Goal: Information Seeking & Learning: Learn about a topic

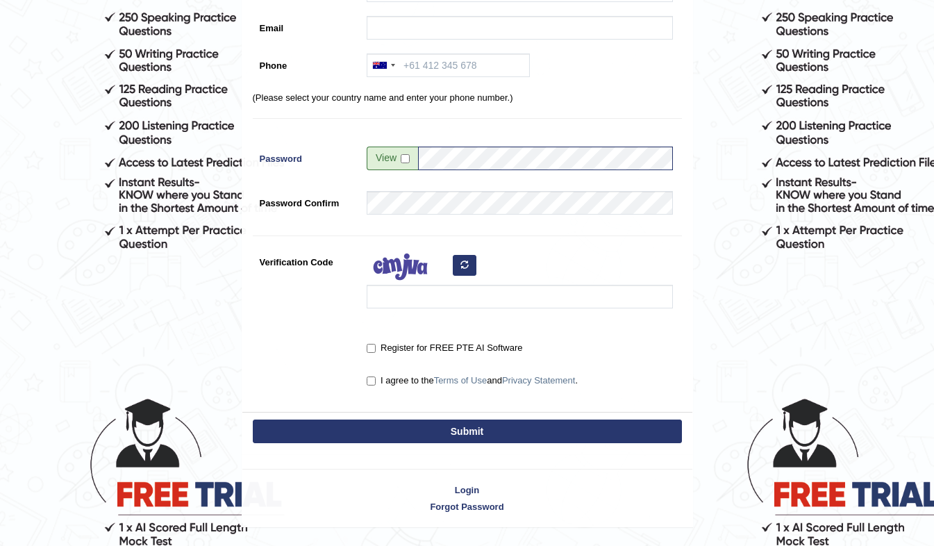
scroll to position [250, 0]
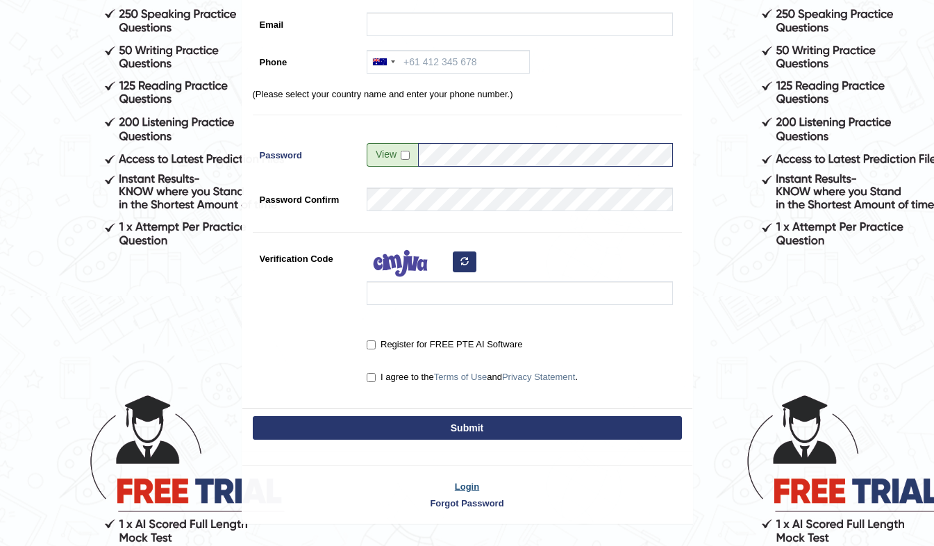
click at [469, 488] on link "Login" at bounding box center [467, 486] width 450 height 13
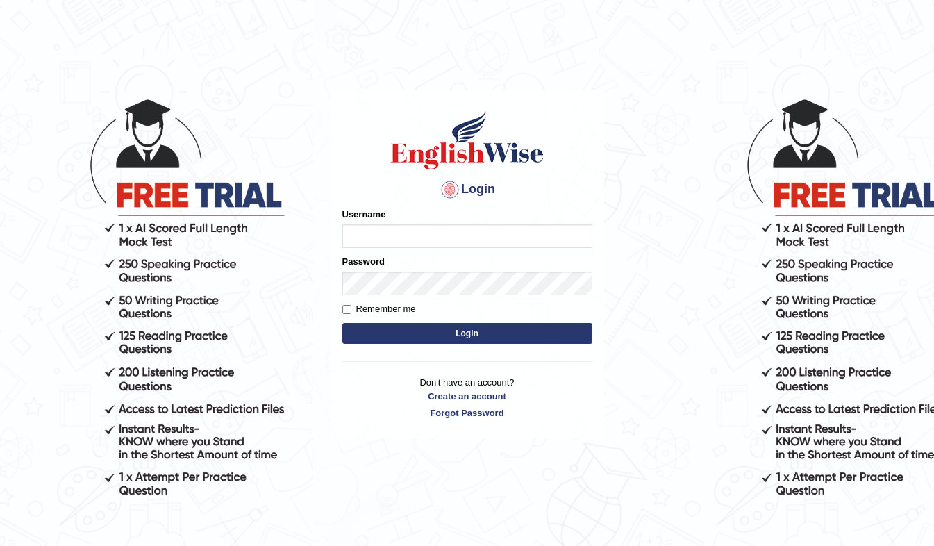
type input "shivansh_27"
click at [347, 310] on input "Remember me" at bounding box center [346, 309] width 9 height 9
checkbox input "true"
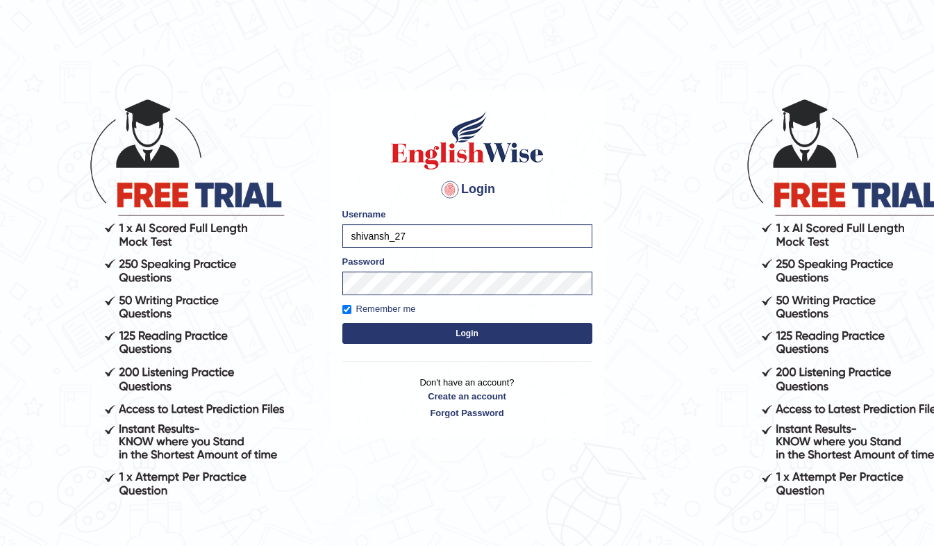
click at [424, 335] on button "Login" at bounding box center [467, 333] width 250 height 21
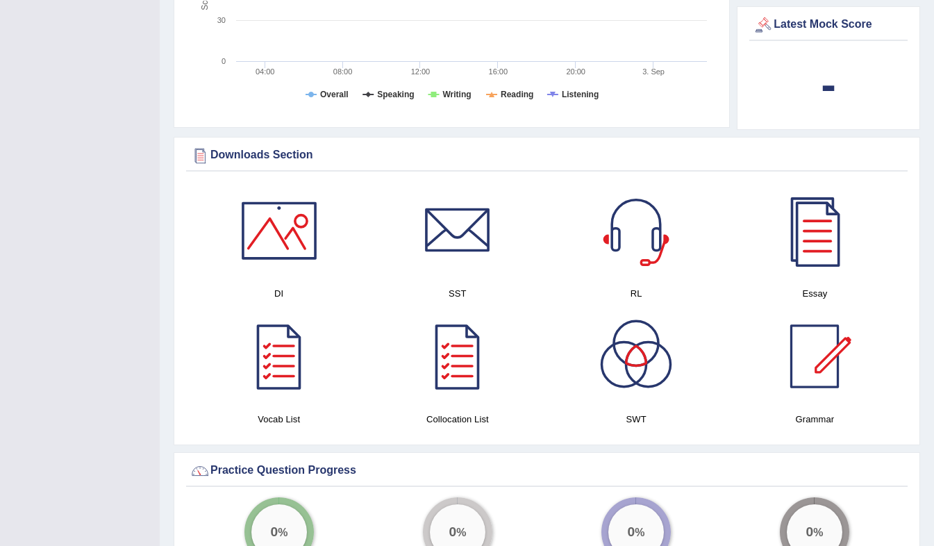
scroll to position [658, 0]
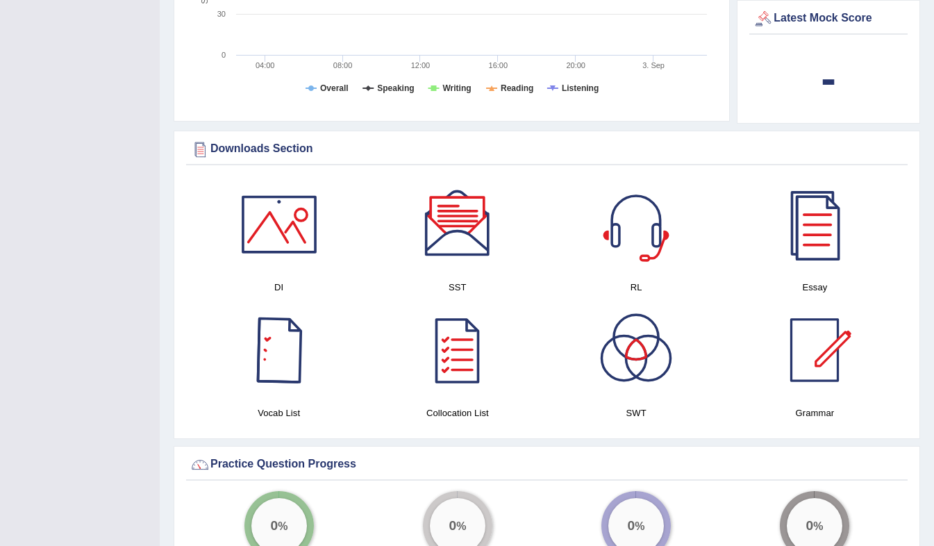
click at [270, 321] on div at bounding box center [278, 349] width 97 height 97
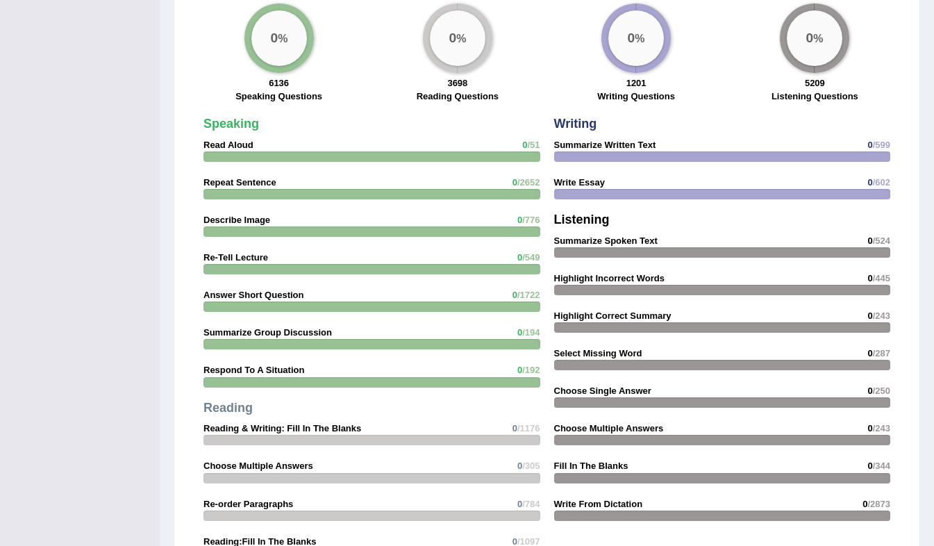
scroll to position [1186, 0]
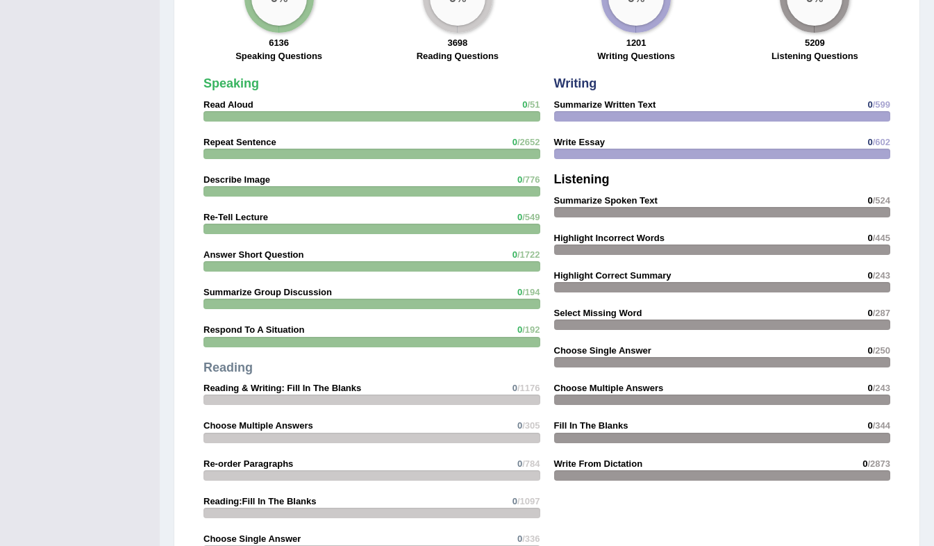
click at [440, 114] on div at bounding box center [371, 116] width 337 height 10
click at [222, 81] on strong "Speaking" at bounding box center [231, 83] width 56 height 14
click at [232, 110] on div "Speaking Read Aloud 0 /51 Repeat Sentence 0 /2652 Describe Image 0 /776 Re-Tell…" at bounding box center [371, 319] width 351 height 499
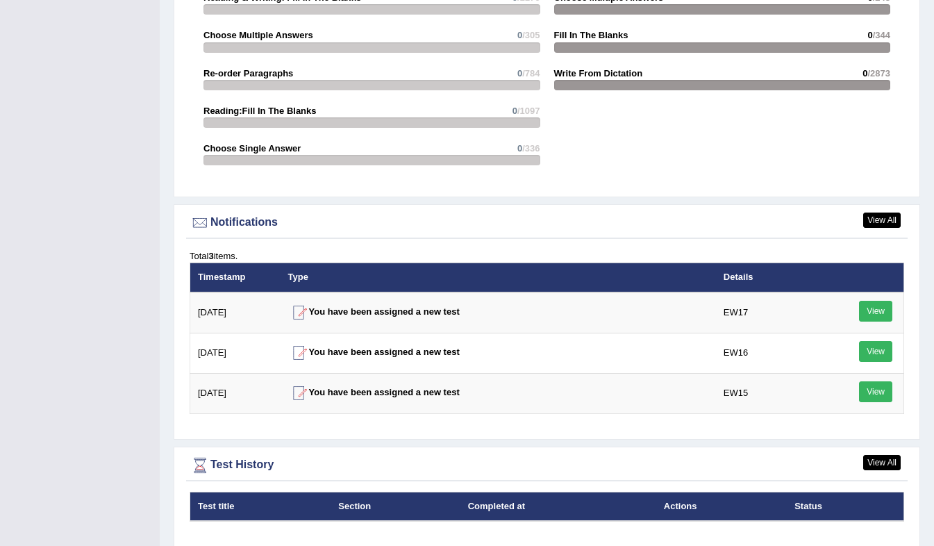
scroll to position [1619, 0]
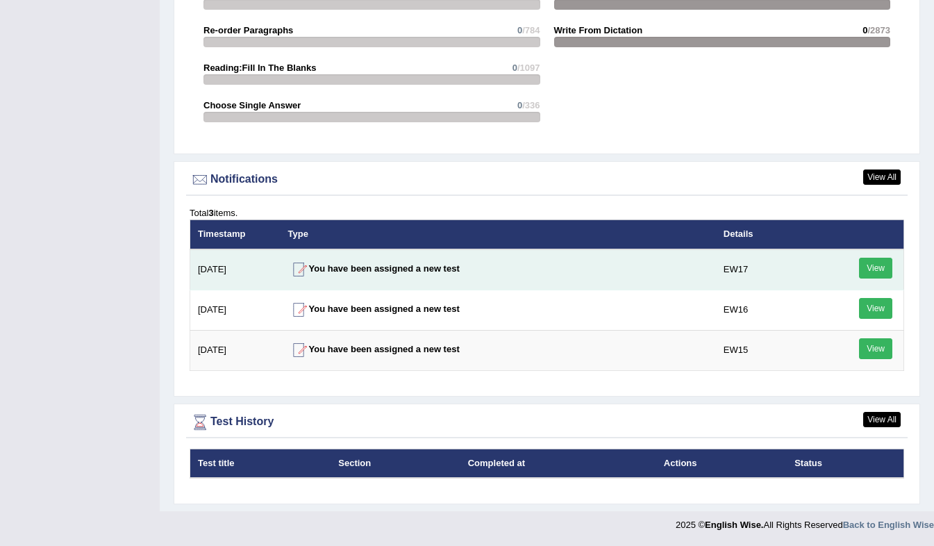
click at [873, 262] on link "View" at bounding box center [875, 268] width 33 height 21
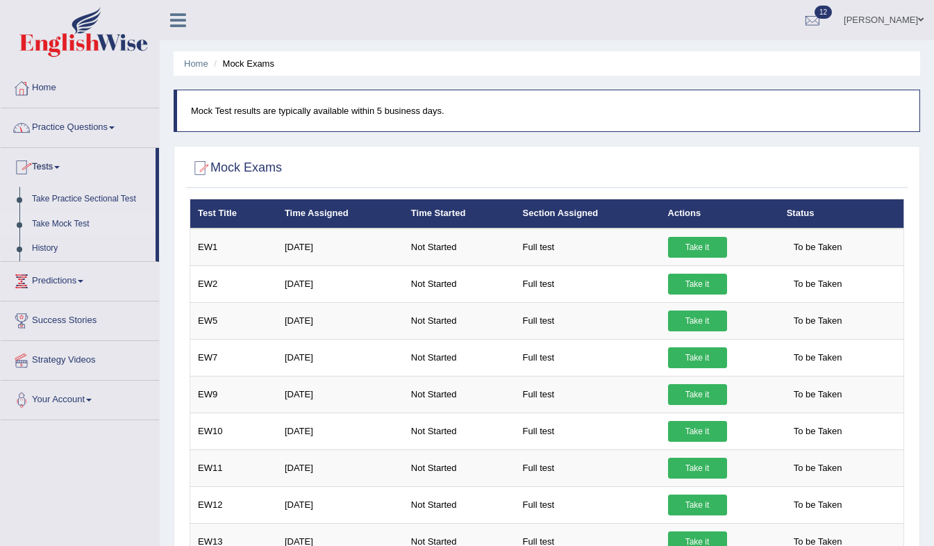
click at [114, 123] on link "Practice Questions" at bounding box center [80, 125] width 158 height 35
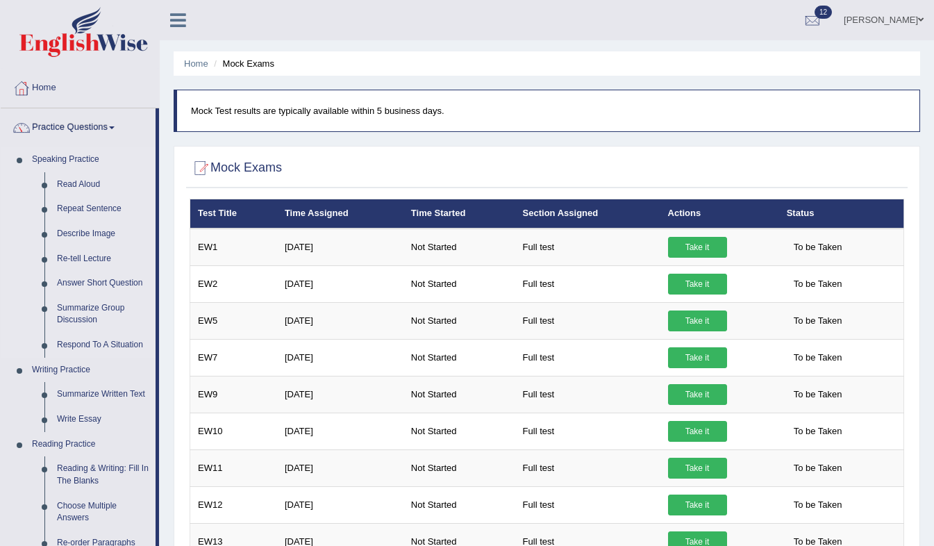
click at [87, 160] on link "Speaking Practice" at bounding box center [91, 159] width 130 height 25
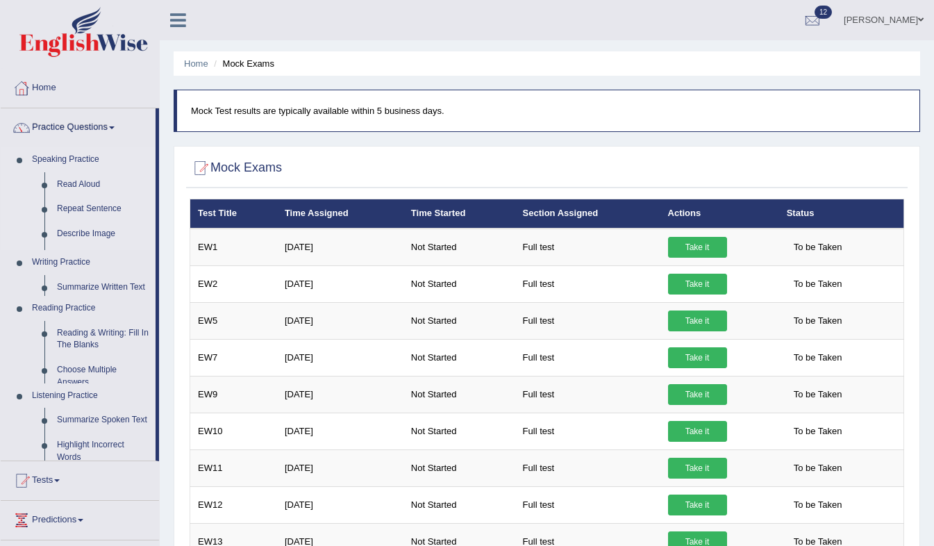
click at [87, 160] on ul "Home Practice Questions Speaking Practice Read Aloud Repeat Sentence Describe I…" at bounding box center [80, 364] width 158 height 590
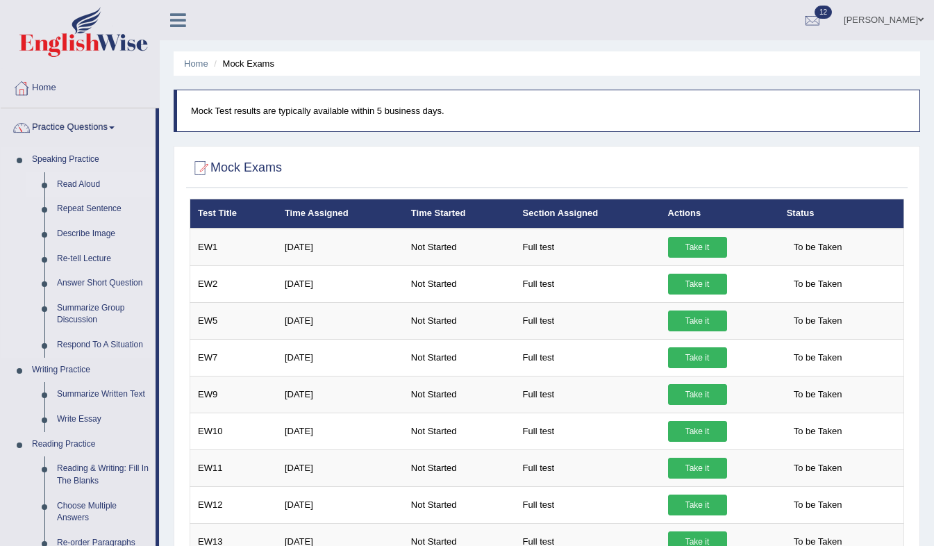
click at [62, 181] on link "Read Aloud" at bounding box center [103, 184] width 105 height 25
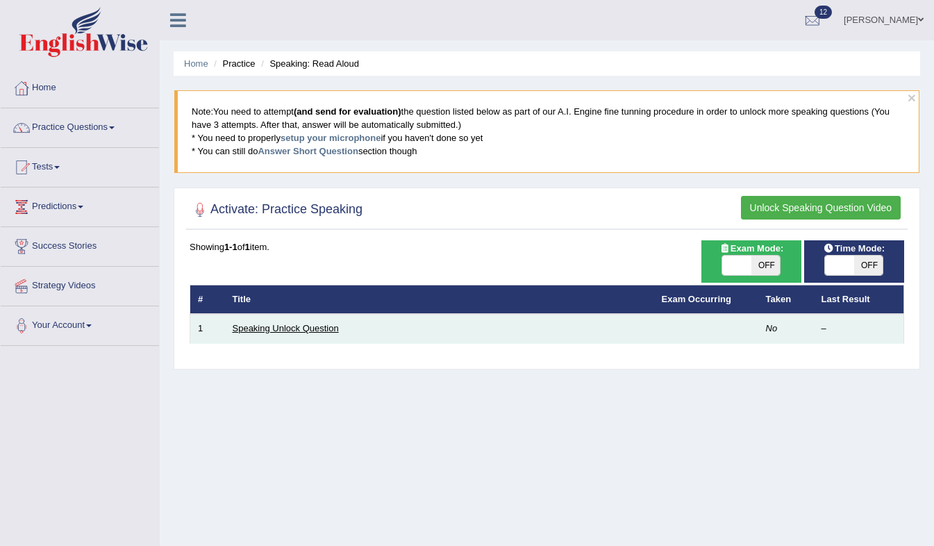
click at [301, 324] on link "Speaking Unlock Question" at bounding box center [286, 328] width 106 height 10
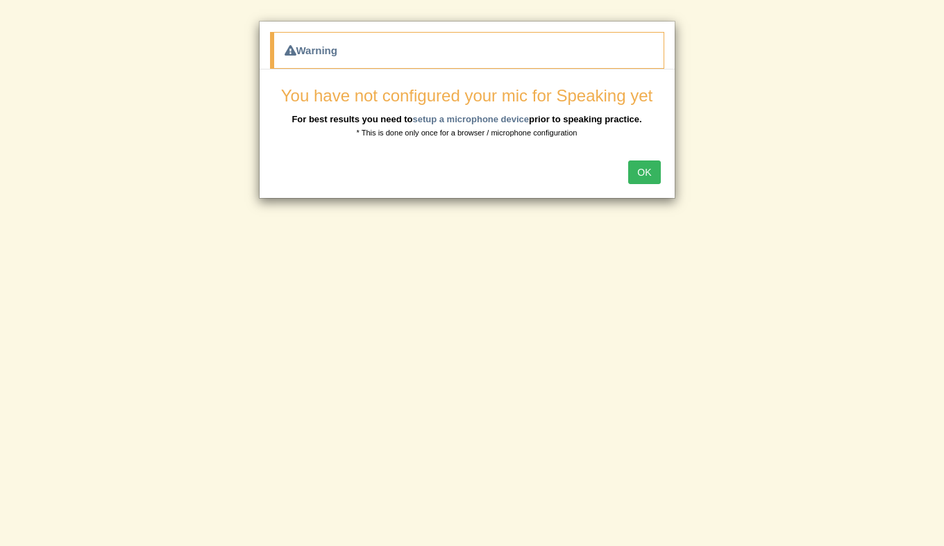
click at [647, 165] on button "OK" at bounding box center [644, 172] width 32 height 24
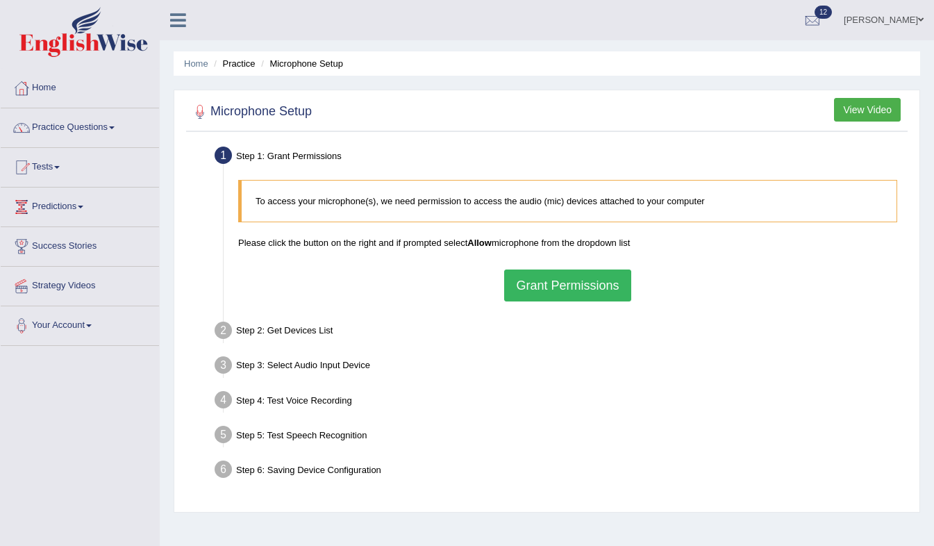
click at [577, 287] on button "Grant Permissions" at bounding box center [567, 285] width 126 height 32
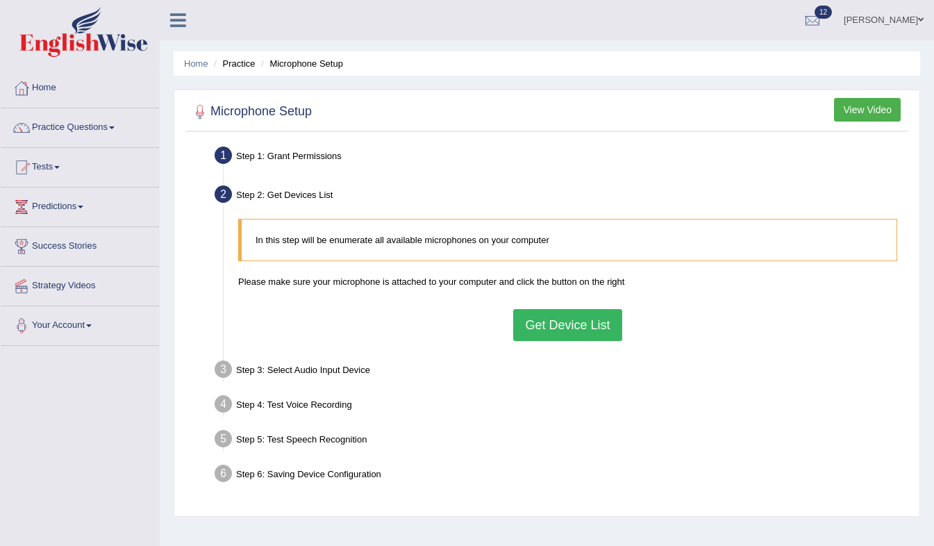
click at [546, 324] on button "Get Device List" at bounding box center [567, 325] width 108 height 32
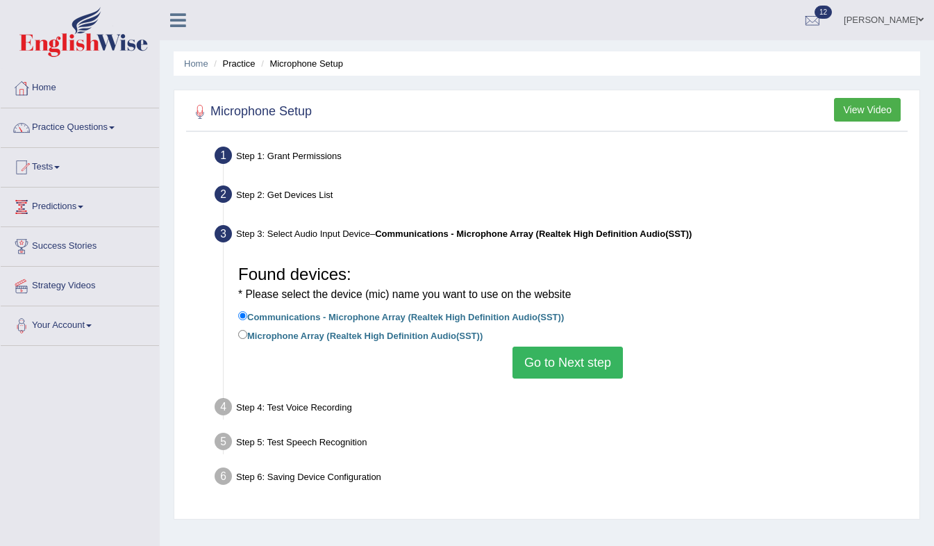
click at [557, 356] on button "Go to Next step" at bounding box center [567, 362] width 110 height 32
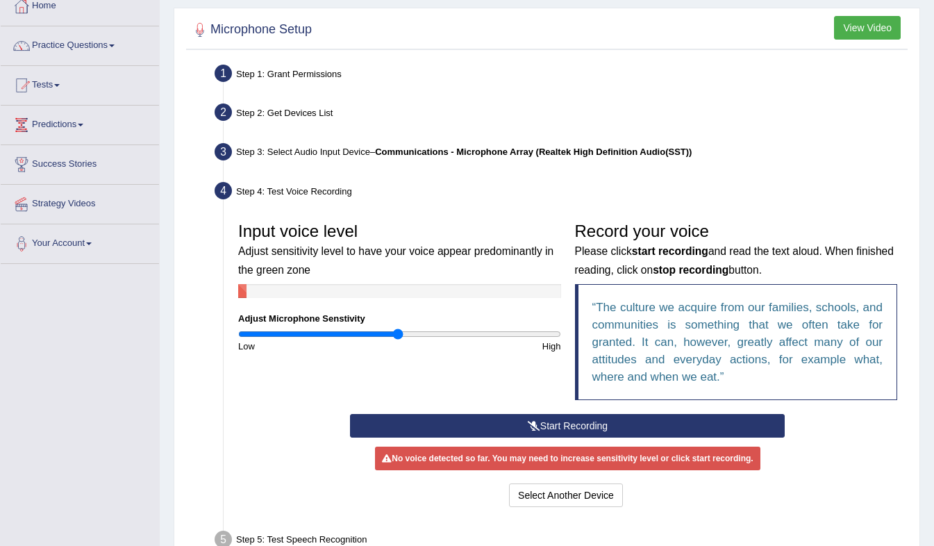
scroll to position [83, 0]
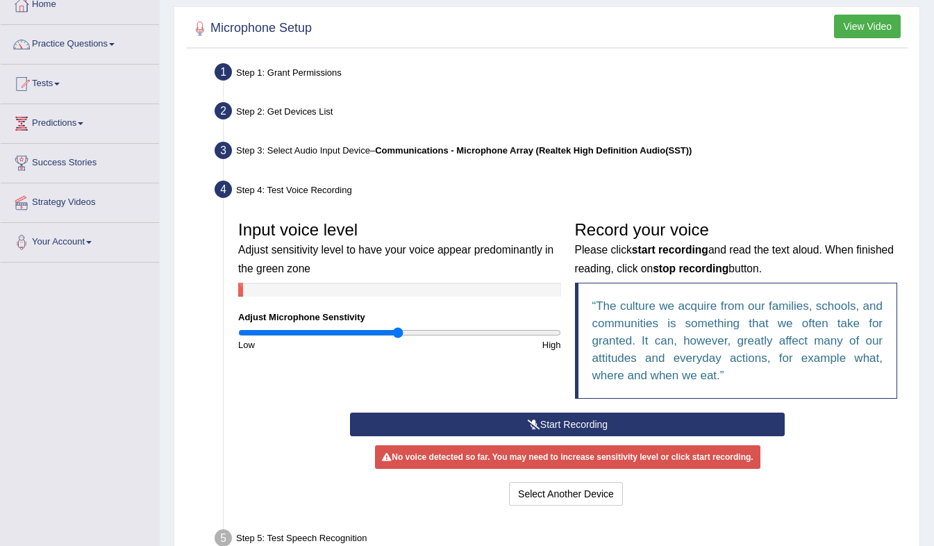
click at [516, 424] on button "Start Recording" at bounding box center [567, 424] width 435 height 24
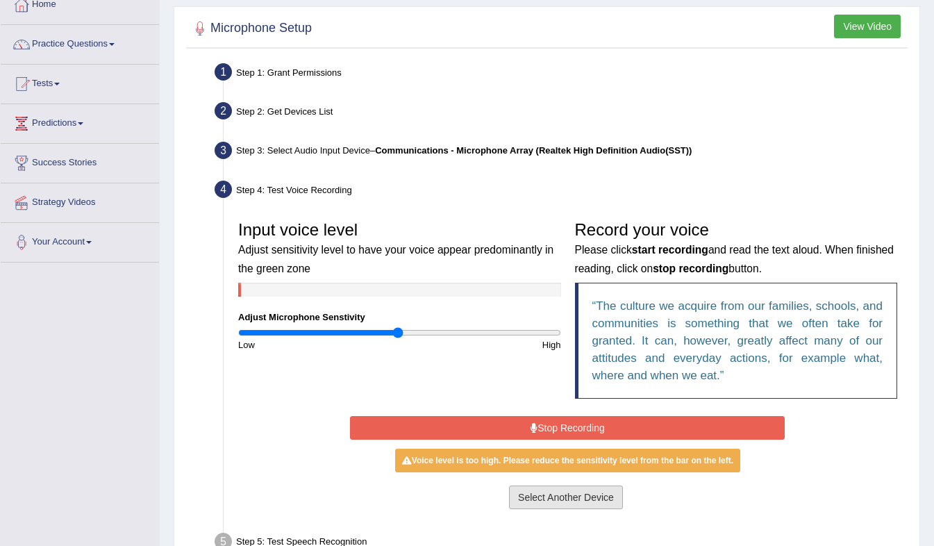
click at [546, 485] on button "Select Another Device" at bounding box center [566, 497] width 114 height 24
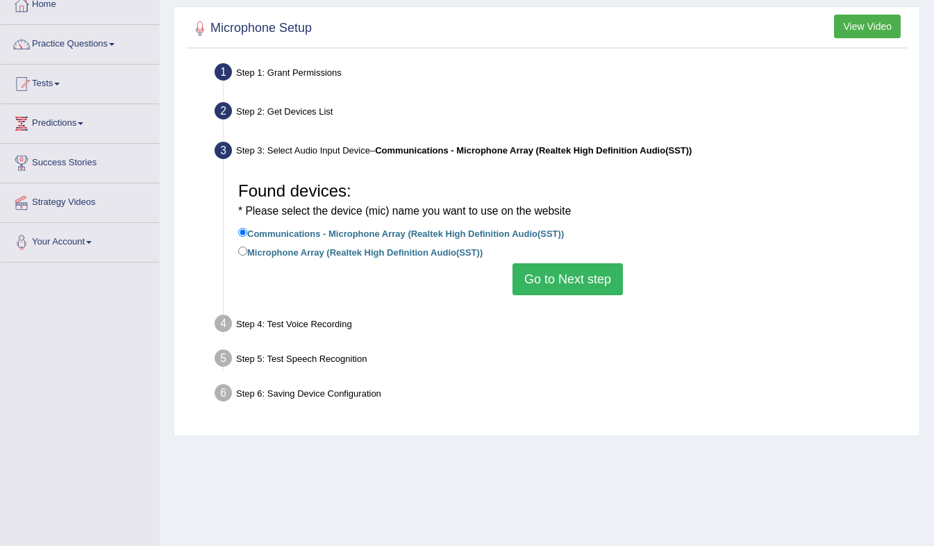
click at [563, 281] on button "Go to Next step" at bounding box center [567, 279] width 110 height 32
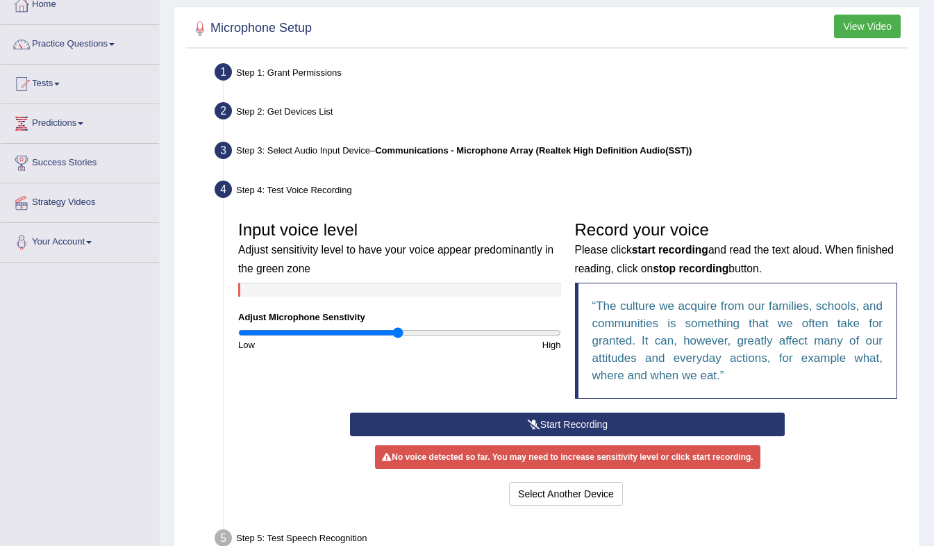
click at [516, 422] on button "Start Recording" at bounding box center [567, 424] width 435 height 24
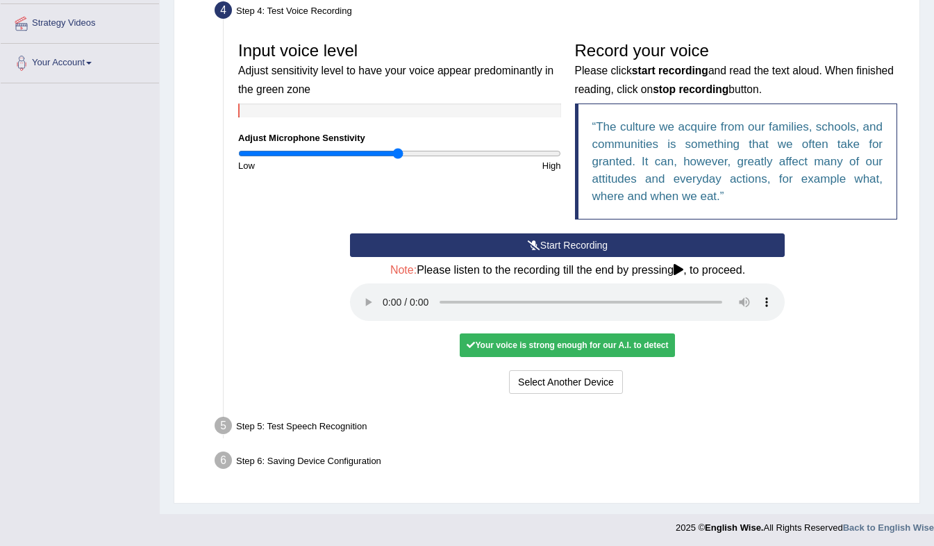
scroll to position [265, 0]
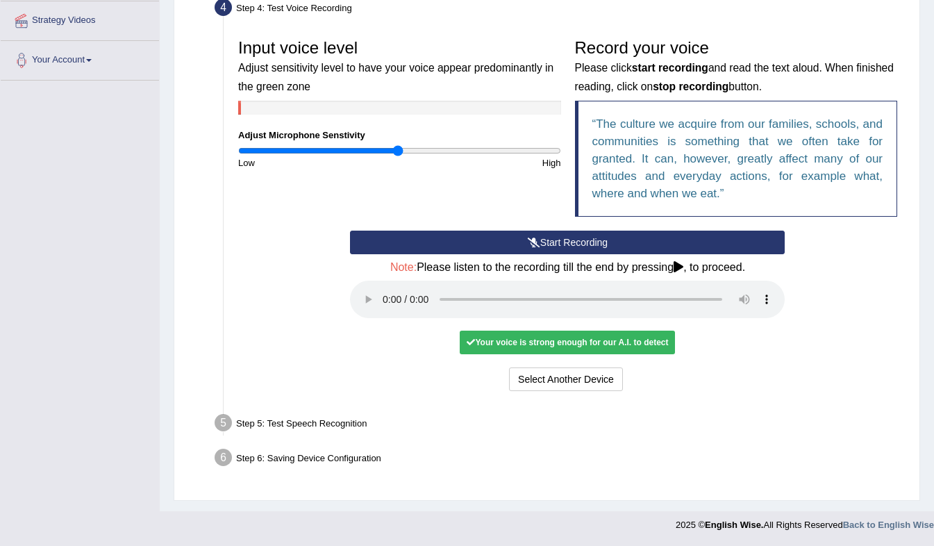
click at [335, 419] on div "Step 5: Test Speech Recognition" at bounding box center [560, 425] width 705 height 31
click at [512, 338] on div "Your voice is strong enough for our A.I. to detect" at bounding box center [567, 342] width 215 height 24
click at [563, 376] on button "Select Another Device" at bounding box center [566, 379] width 114 height 24
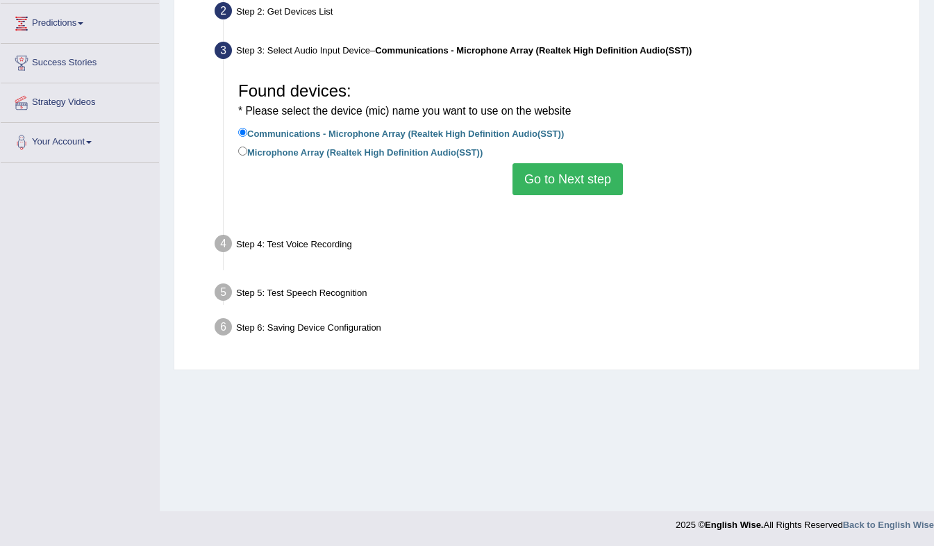
scroll to position [183, 0]
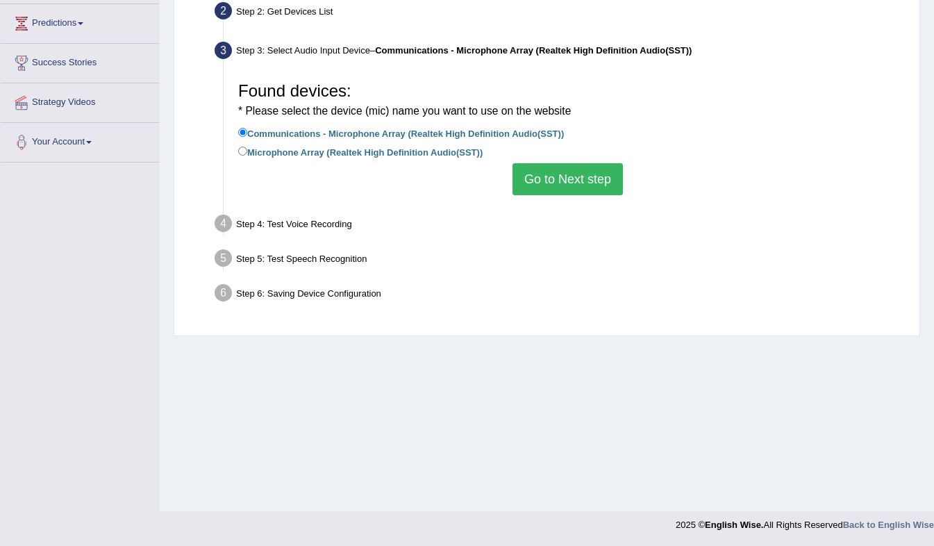
click at [540, 171] on button "Go to Next step" at bounding box center [567, 179] width 110 height 32
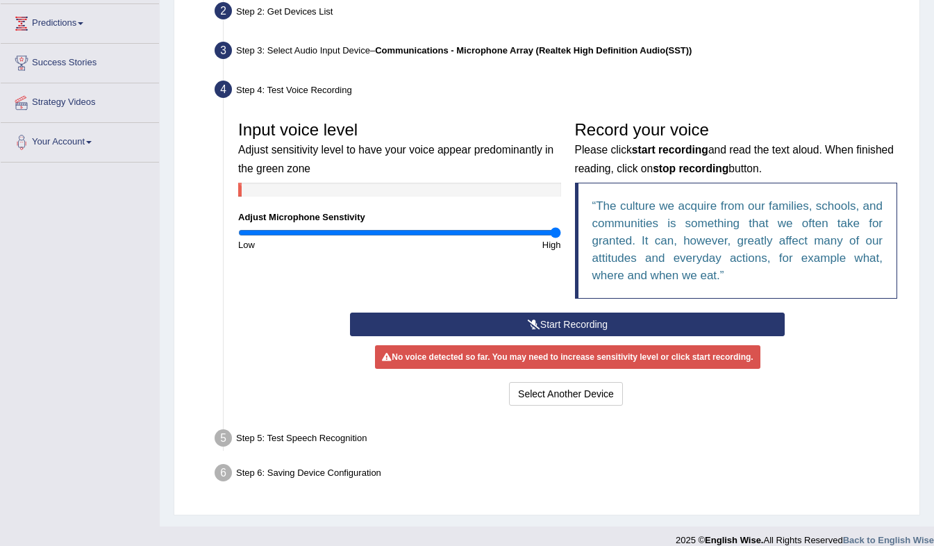
drag, startPoint x: 398, startPoint y: 233, endPoint x: 559, endPoint y: 240, distance: 160.5
click at [559, 238] on input "range" at bounding box center [399, 232] width 323 height 11
click at [522, 319] on button "Start Recording" at bounding box center [567, 324] width 435 height 24
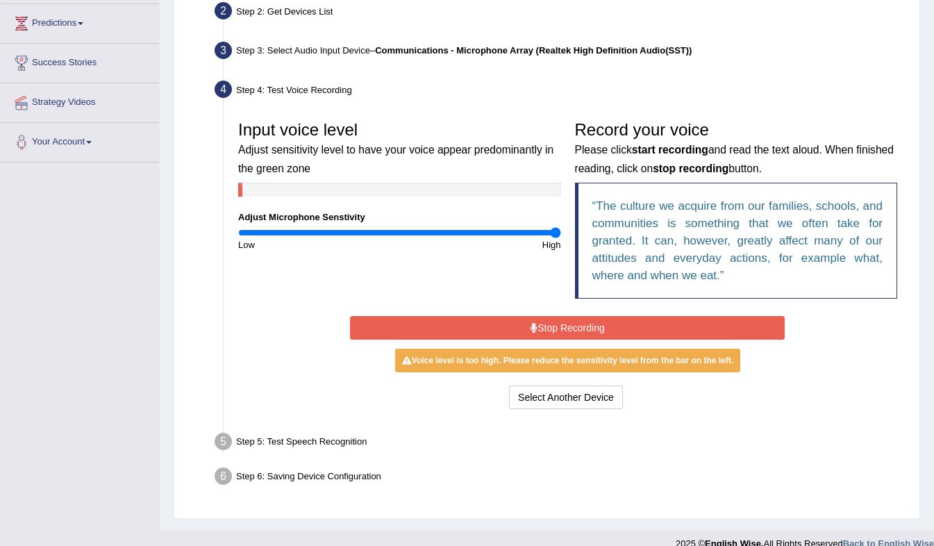
click at [522, 319] on button "Stop Recording" at bounding box center [567, 328] width 435 height 24
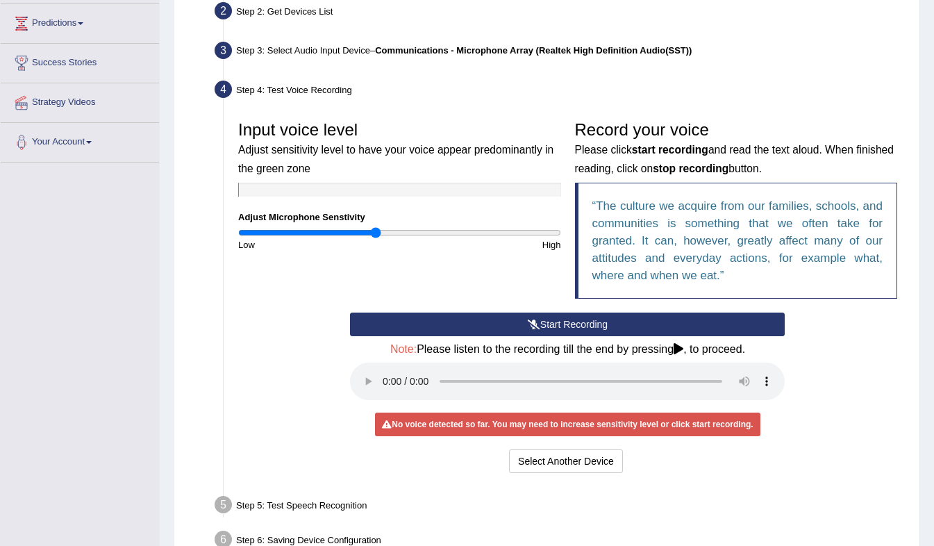
drag, startPoint x: 551, startPoint y: 233, endPoint x: 378, endPoint y: 237, distance: 173.6
type input "0.88"
click at [378, 237] on input "range" at bounding box center [399, 232] width 323 height 11
click at [512, 317] on button "Start Recording" at bounding box center [567, 324] width 435 height 24
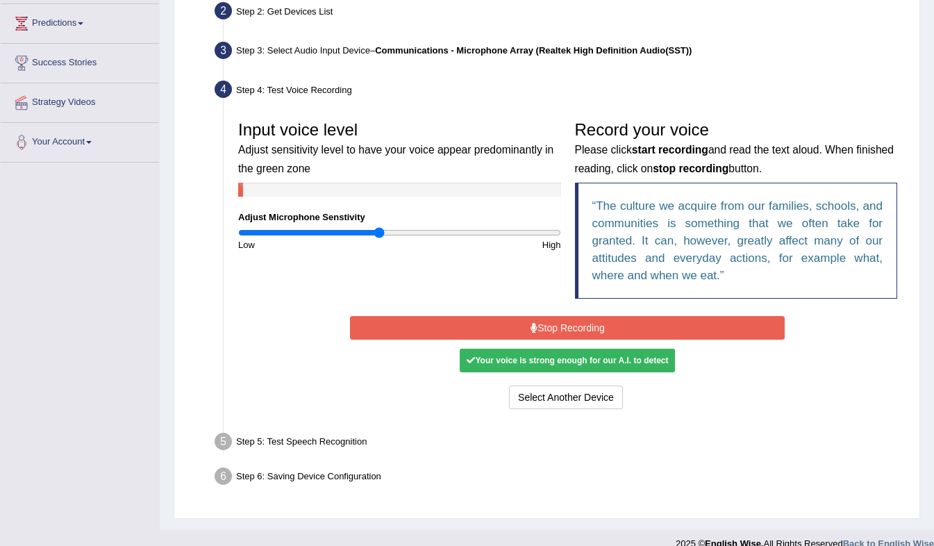
click at [512, 317] on button "Stop Recording" at bounding box center [567, 328] width 435 height 24
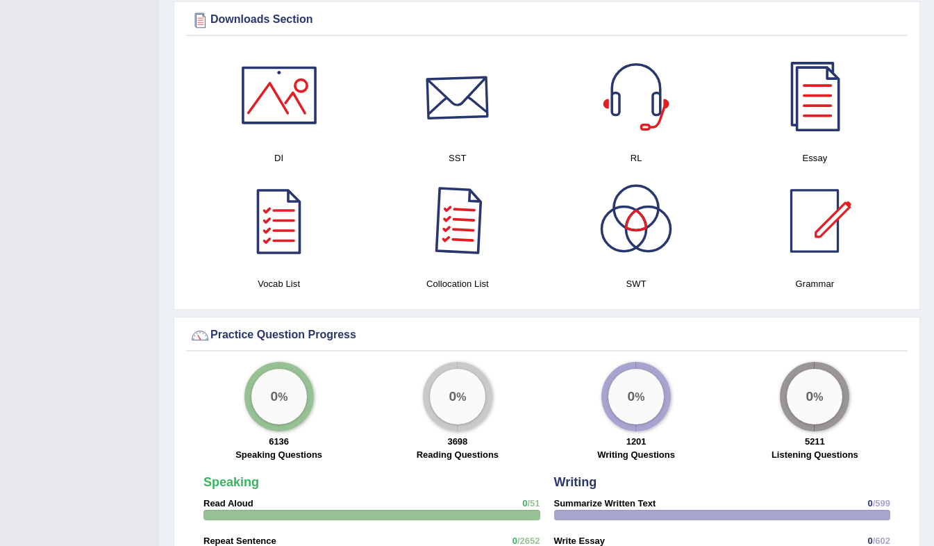
scroll to position [750, 0]
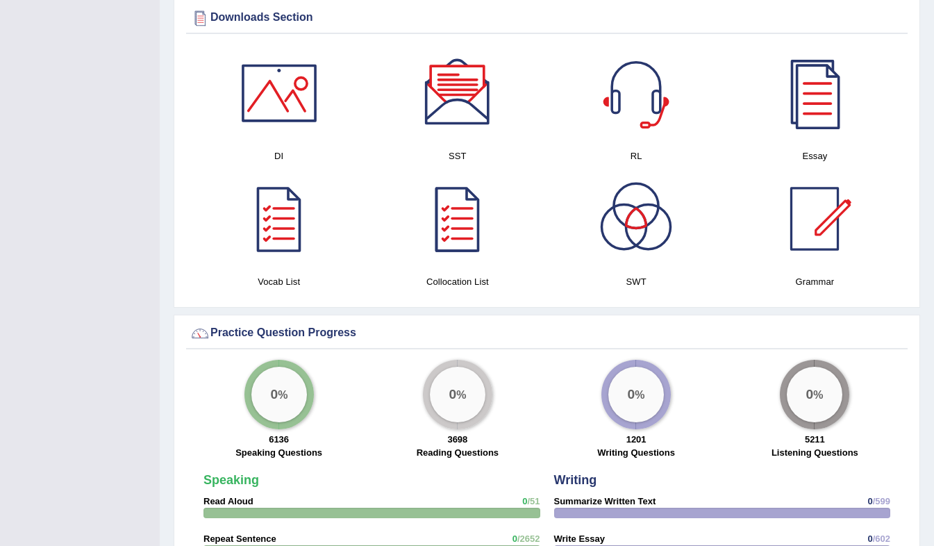
click at [626, 380] on div "0 %" at bounding box center [636, 395] width 56 height 56
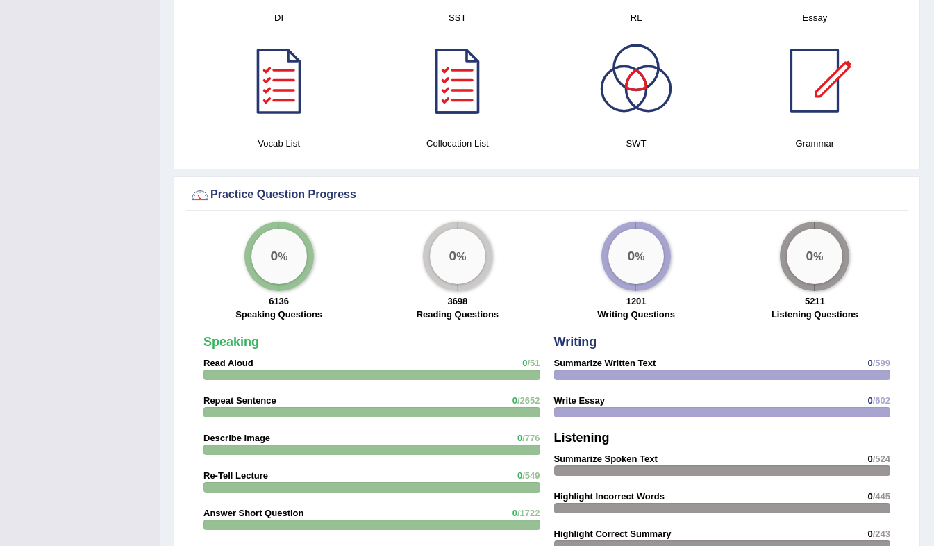
scroll to position [889, 0]
click at [605, 376] on div at bounding box center [722, 374] width 337 height 10
click at [597, 414] on div at bounding box center [722, 411] width 337 height 10
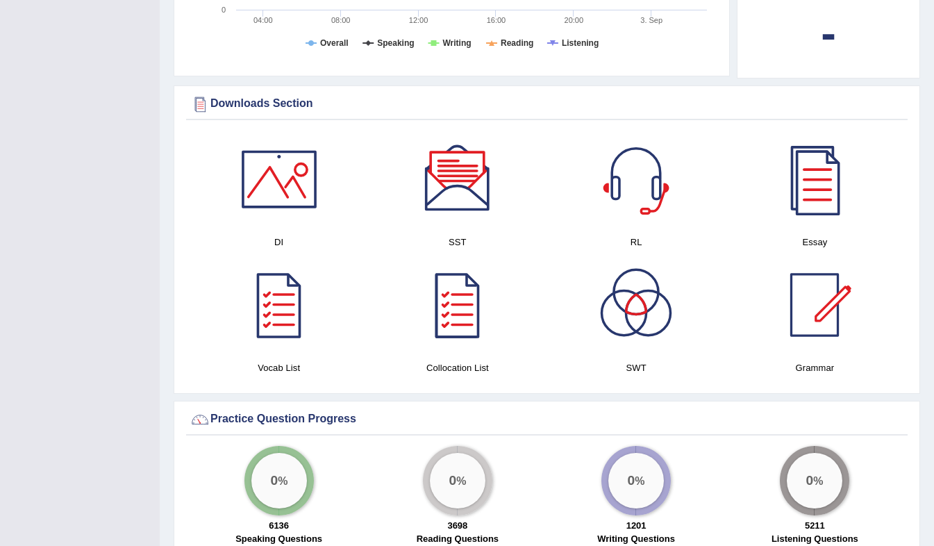
scroll to position [639, 0]
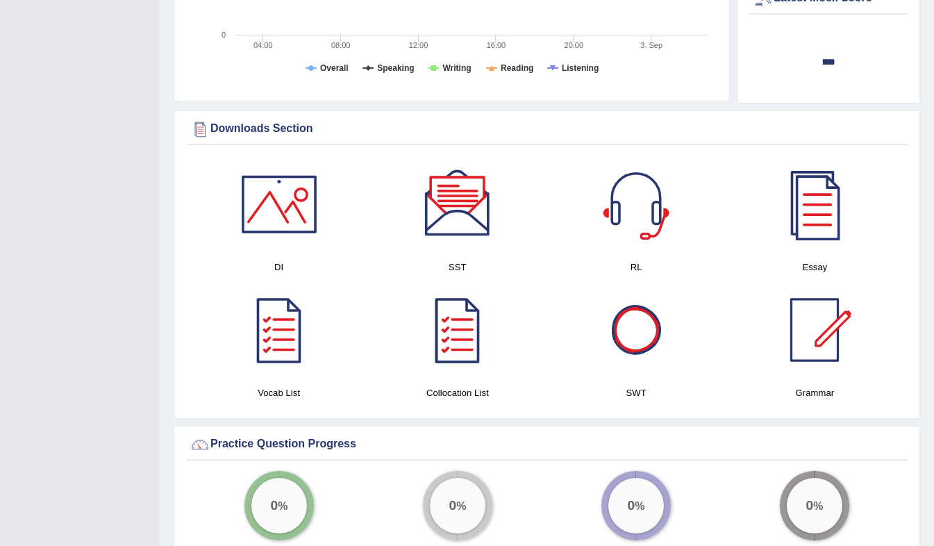
click at [644, 347] on div at bounding box center [635, 329] width 97 height 97
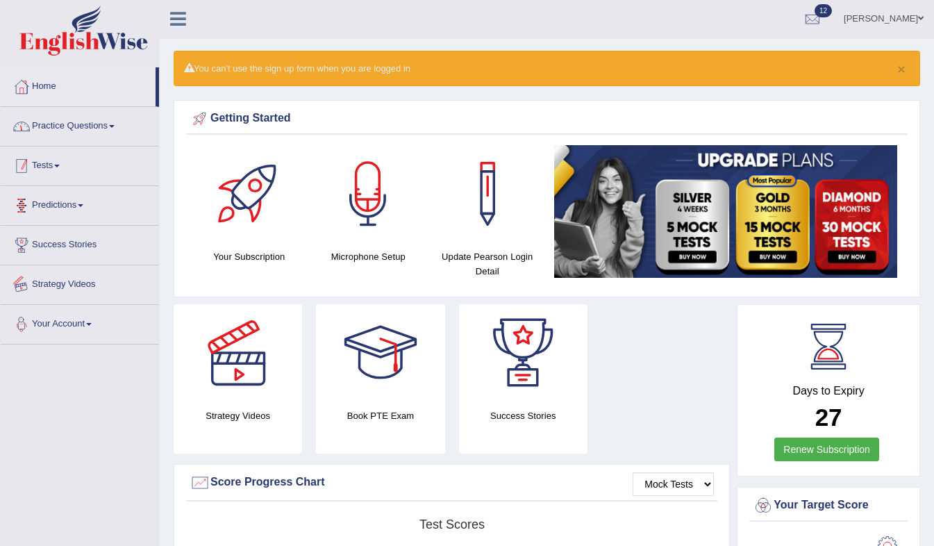
scroll to position [0, 0]
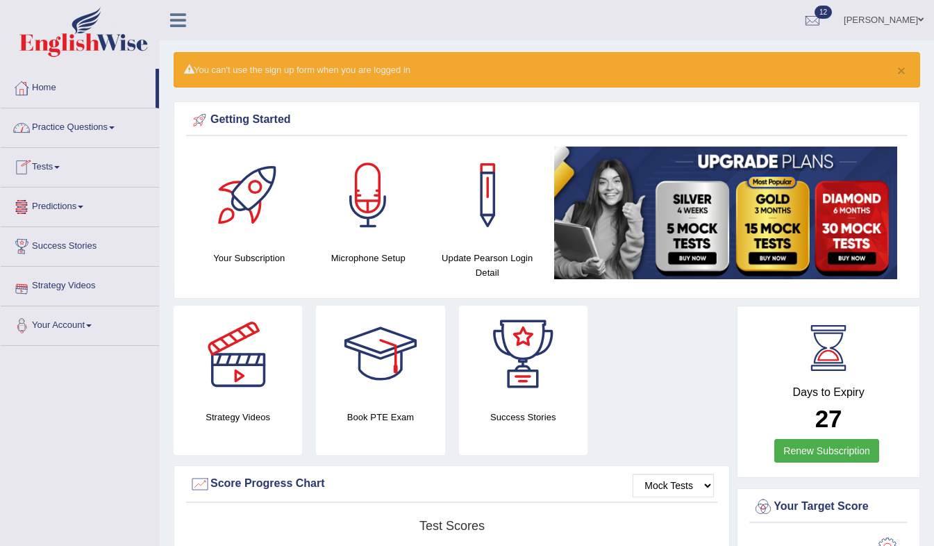
click at [114, 119] on link "Practice Questions" at bounding box center [80, 125] width 158 height 35
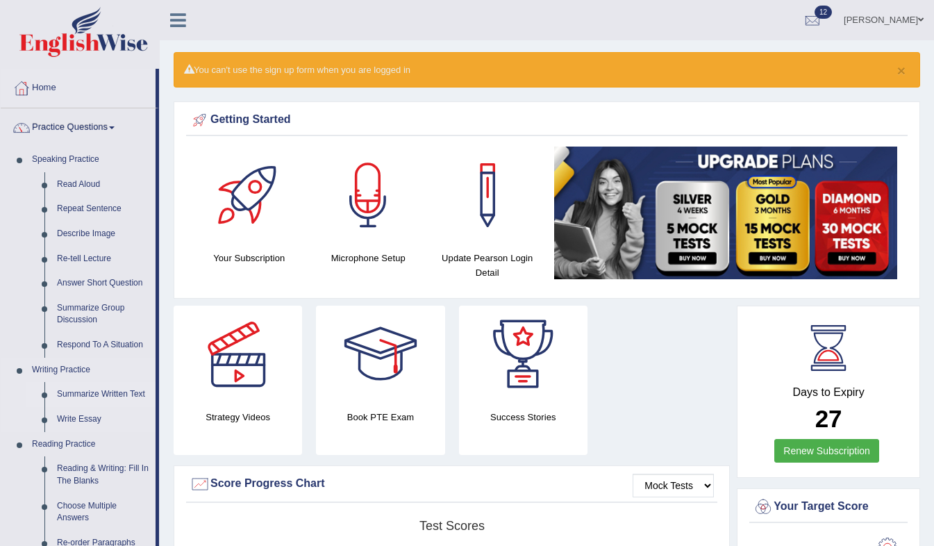
click at [69, 397] on link "Summarize Written Text" at bounding box center [103, 394] width 105 height 25
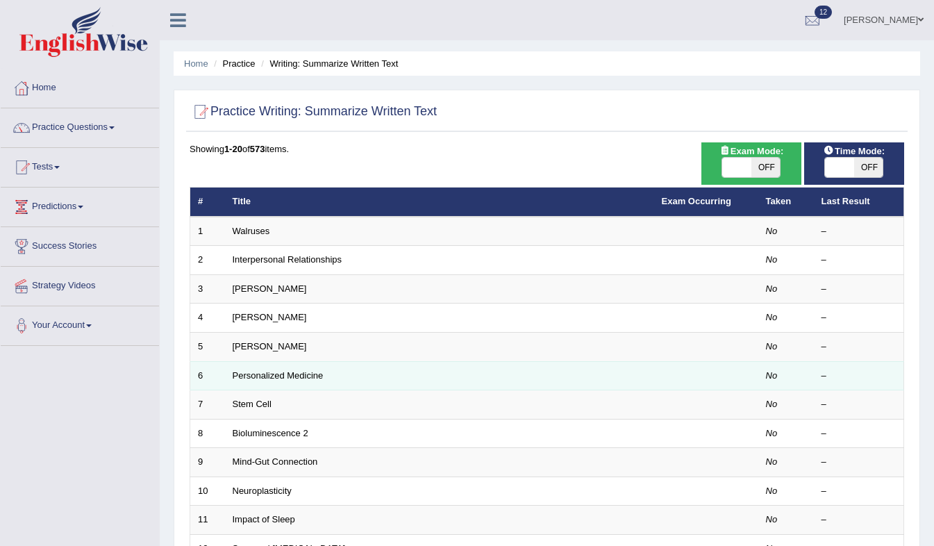
click at [196, 364] on td "6" at bounding box center [207, 375] width 35 height 29
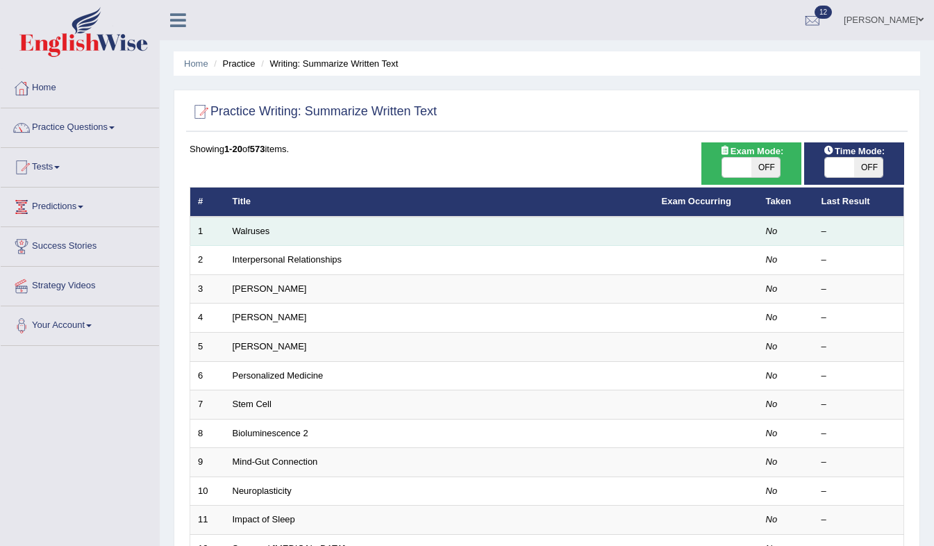
drag, startPoint x: 531, startPoint y: 232, endPoint x: 476, endPoint y: 230, distance: 54.9
click at [476, 230] on td "Walruses" at bounding box center [439, 231] width 429 height 29
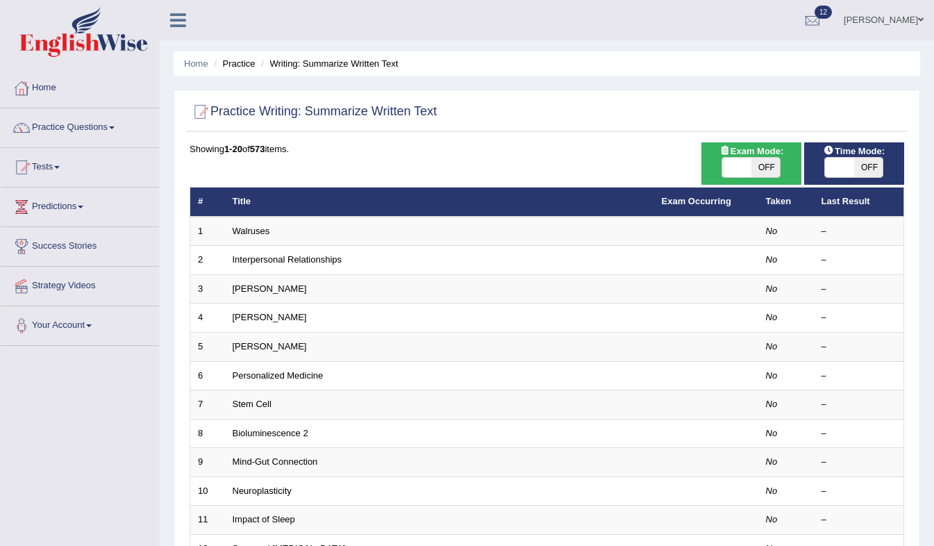
click at [477, 213] on th "Title" at bounding box center [439, 201] width 429 height 29
click at [767, 165] on span "OFF" at bounding box center [765, 167] width 29 height 19
checkbox input "true"
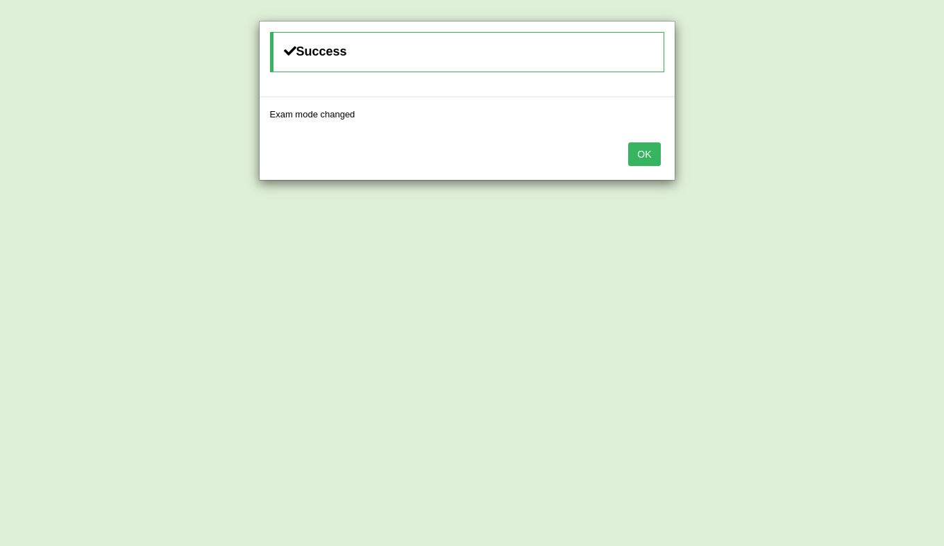
click at [644, 158] on button "OK" at bounding box center [644, 154] width 32 height 24
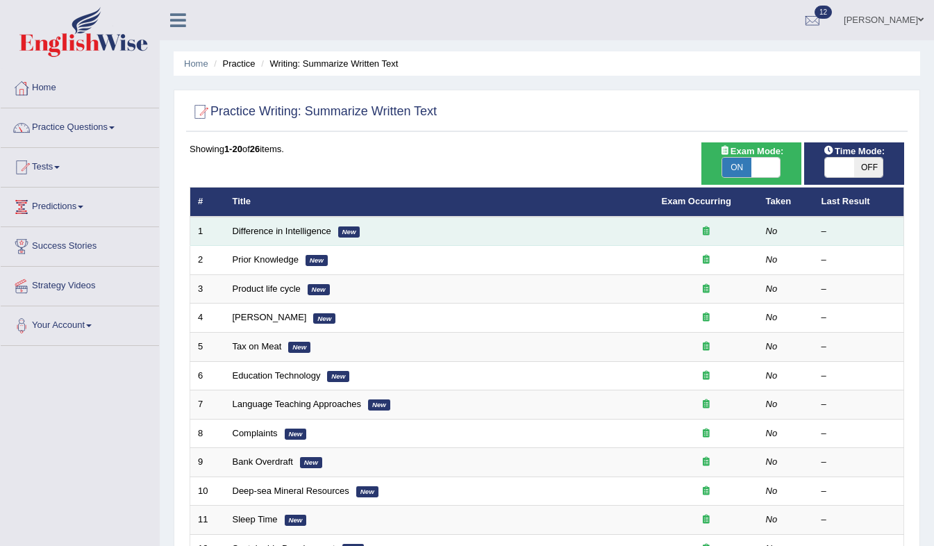
click at [413, 233] on td "Difference in Intelligence New" at bounding box center [439, 231] width 429 height 29
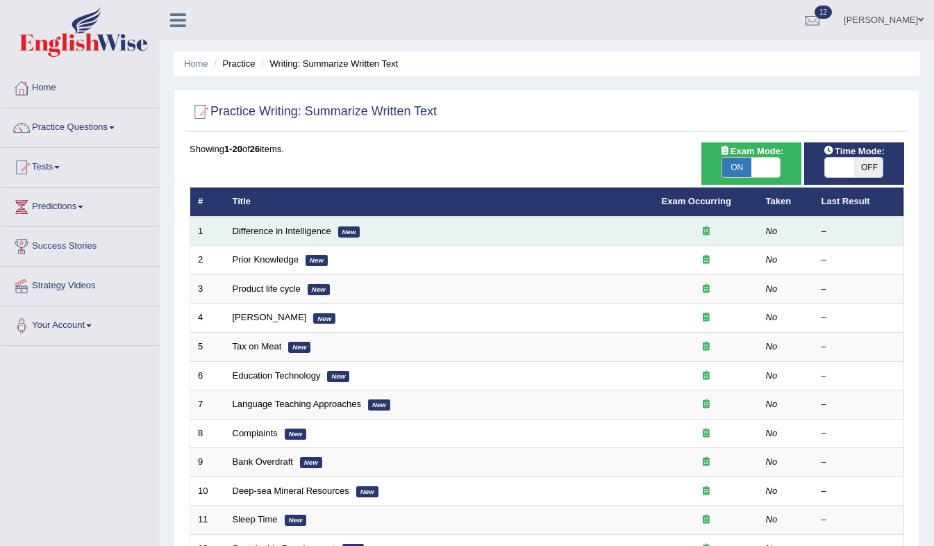
click at [826, 223] on td "–" at bounding box center [859, 231] width 90 height 29
click at [712, 235] on div at bounding box center [706, 231] width 89 height 13
click at [280, 226] on link "Difference in Intelligence" at bounding box center [282, 231] width 99 height 10
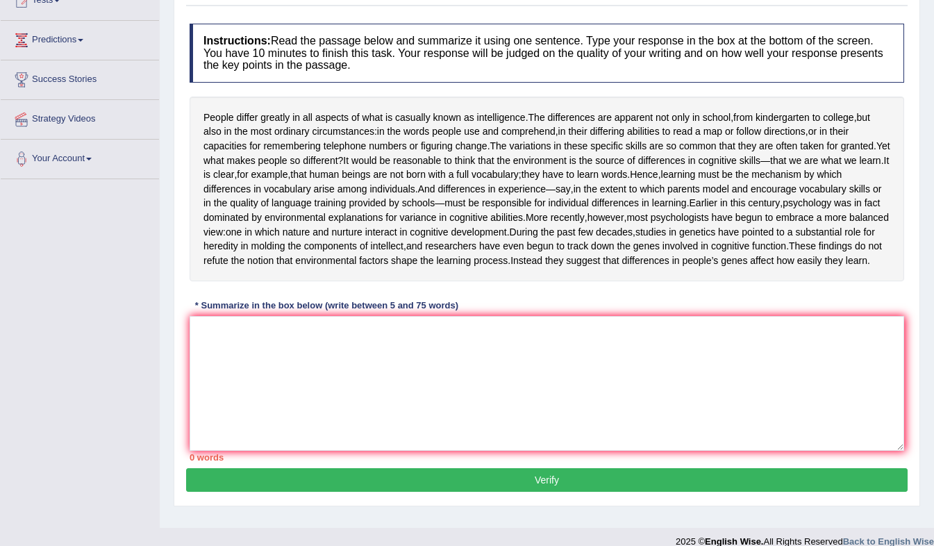
scroll to position [194, 0]
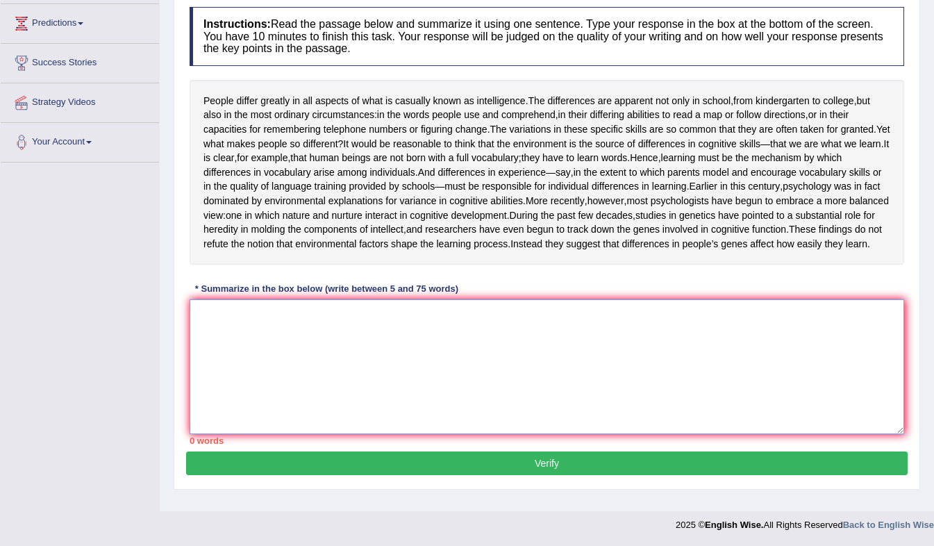
click at [407, 392] on textarea at bounding box center [547, 366] width 714 height 135
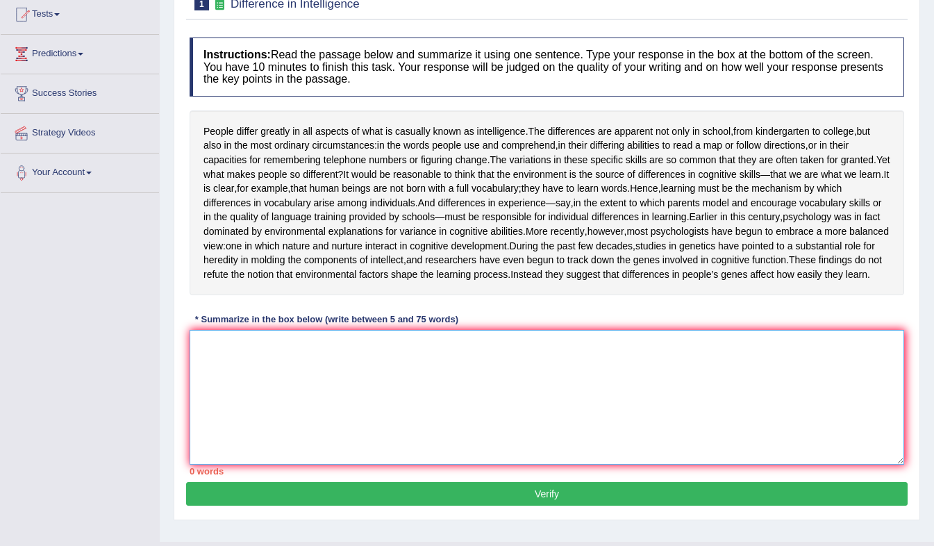
scroll to position [153, 0]
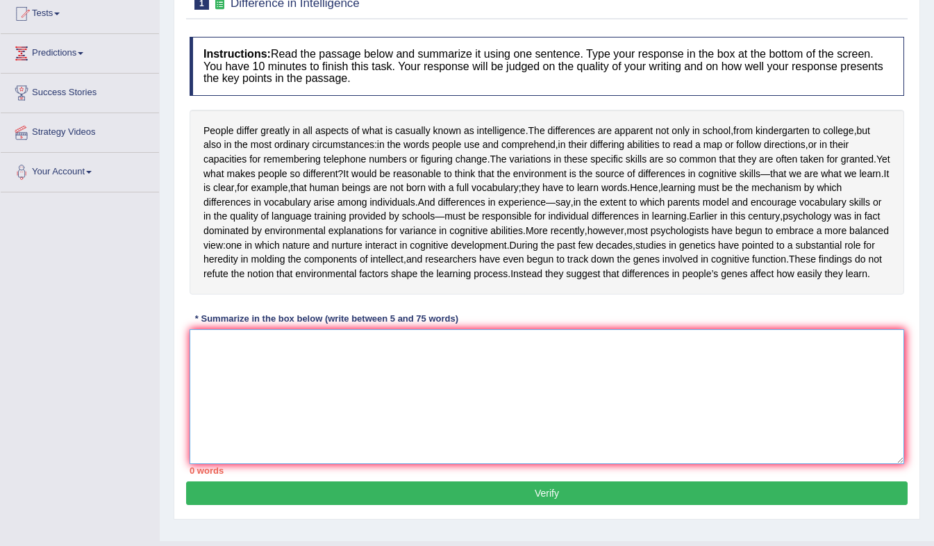
click at [593, 408] on textarea at bounding box center [547, 396] width 714 height 135
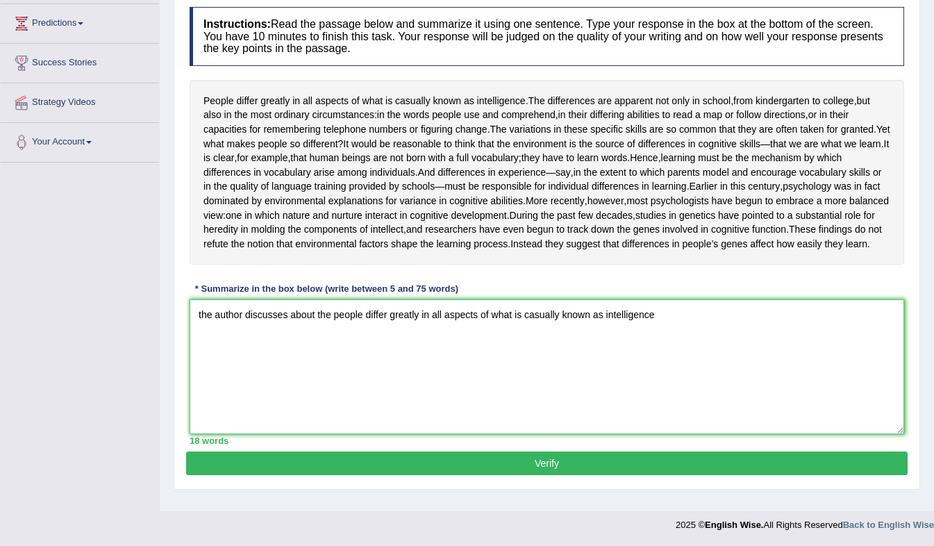
scroll to position [229, 0]
click at [826, 426] on textarea "the author discusses about the people differ greatly in all aspects of what is …" at bounding box center [547, 366] width 714 height 135
click at [103, 486] on div "Toggle navigation Home Practice Questions Speaking Practice Read Aloud Repeat S…" at bounding box center [467, 178] width 934 height 722
click at [864, 335] on textarea "the author discusses about the people differ greatly in all aspects of what is …" at bounding box center [547, 366] width 714 height 135
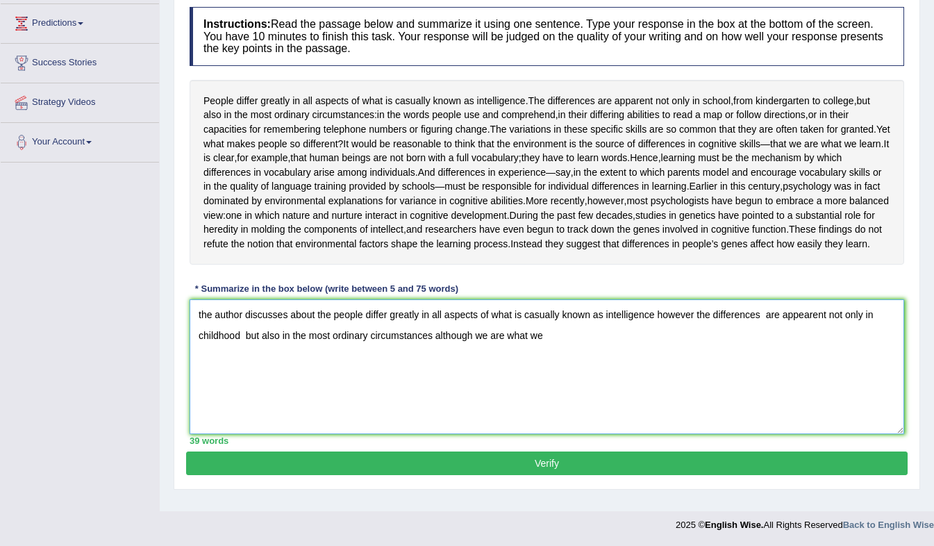
click at [637, 346] on textarea "the author discusses about the people differ greatly in all aspects of what is …" at bounding box center [547, 366] width 714 height 135
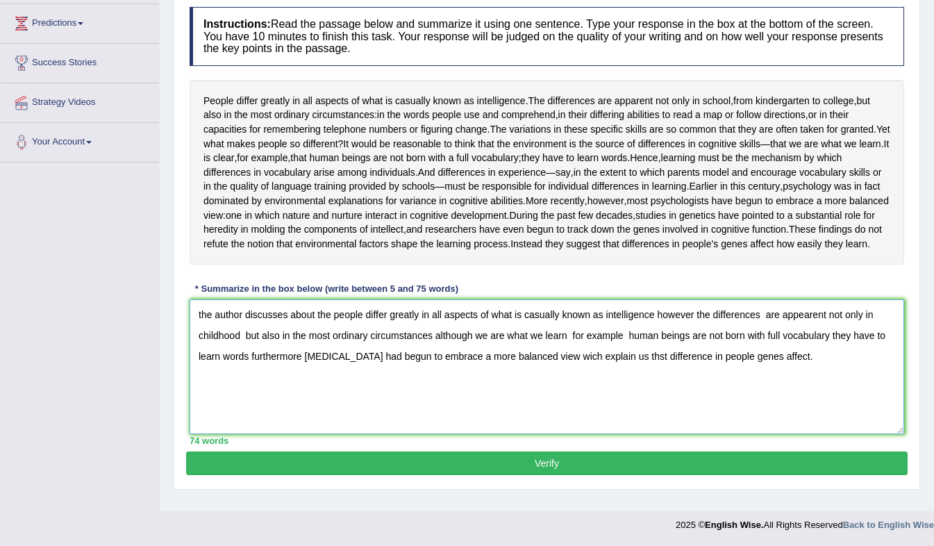
type textarea "the author discusses about the people differ greatly in all aspects of what is …"
click at [657, 474] on button "Verify" at bounding box center [546, 463] width 721 height 24
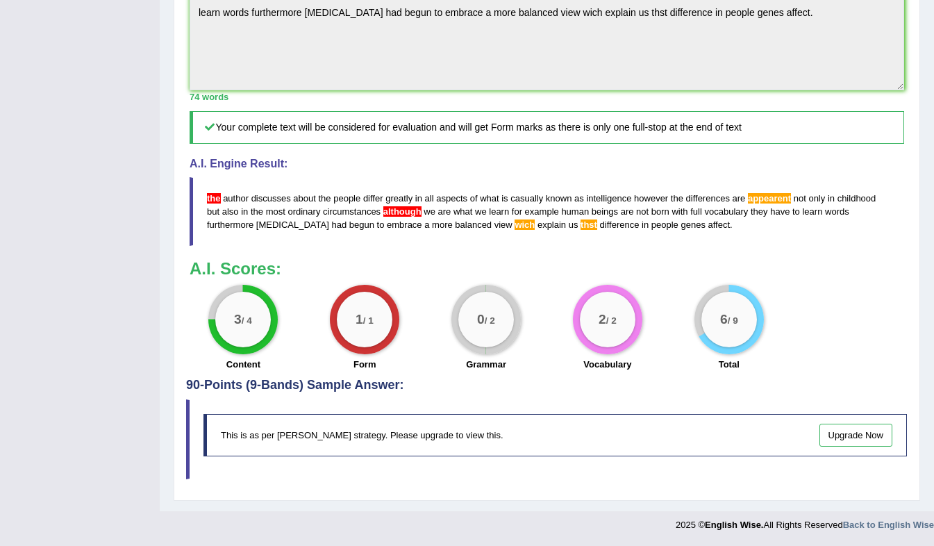
scroll to position [537, 0]
click at [378, 346] on div "1 / 1" at bounding box center [365, 320] width 56 height 56
click at [881, 446] on link "Upgrade Now" at bounding box center [856, 434] width 74 height 23
drag, startPoint x: 936, startPoint y: 342, endPoint x: 904, endPoint y: 66, distance: 278.2
click at [904, 66] on div "Instructions: Read the passage below and summarize it using one sentence. Type …" at bounding box center [546, 27] width 721 height 701
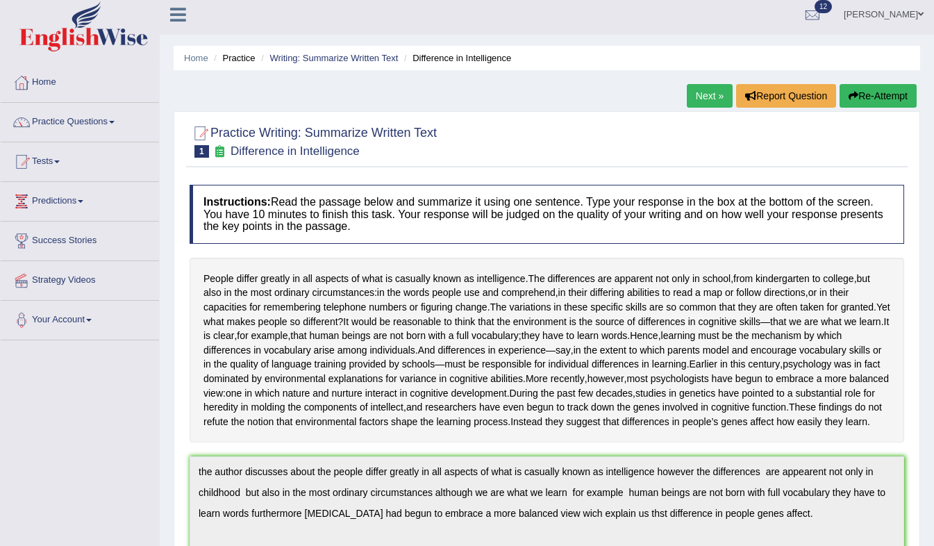
scroll to position [0, 0]
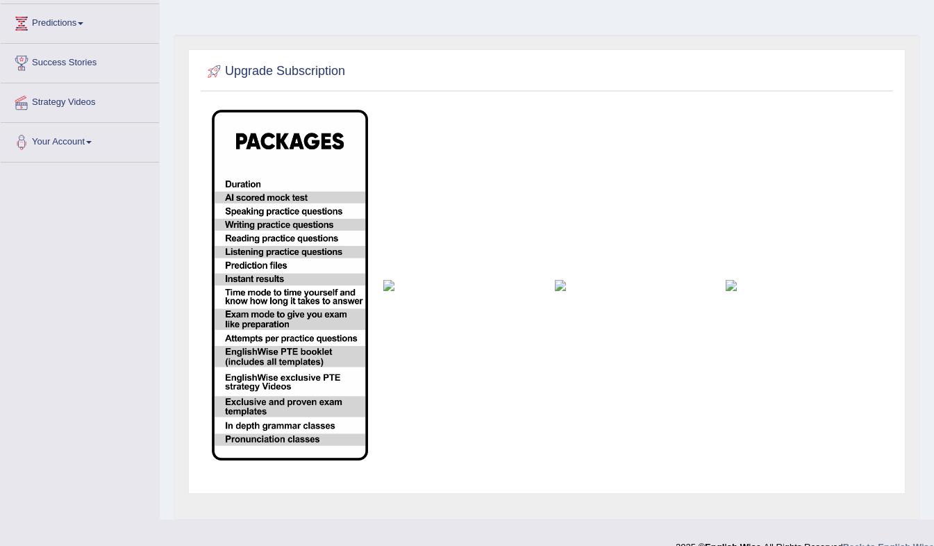
scroll to position [205, 0]
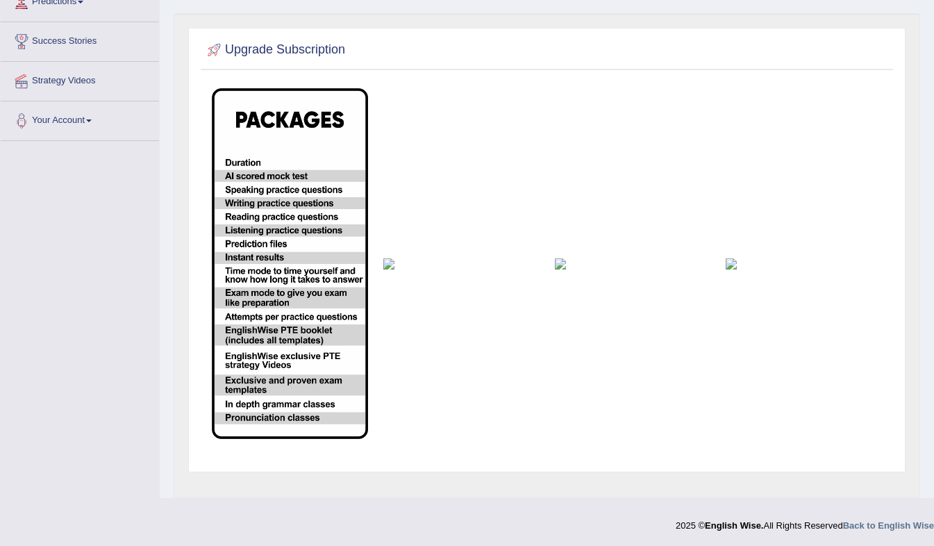
click at [397, 275] on td at bounding box center [461, 264] width 171 height 366
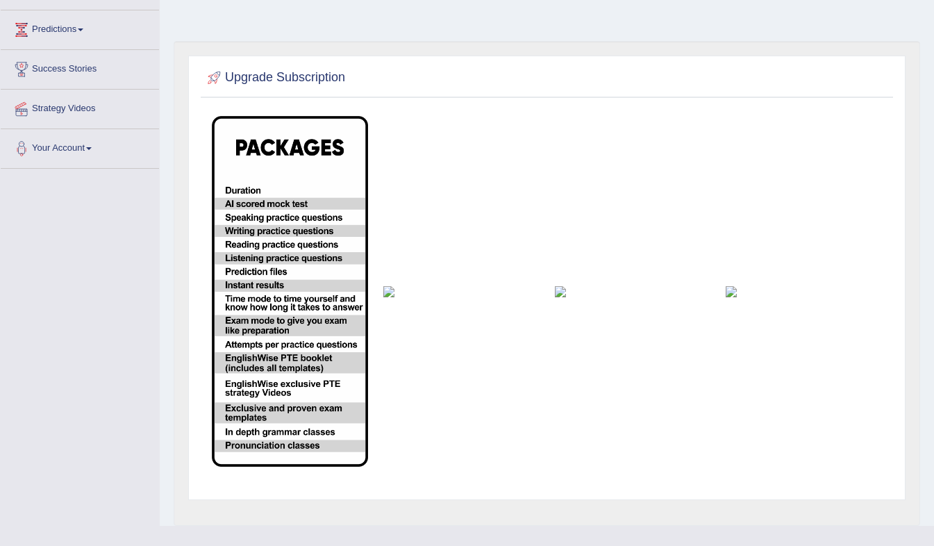
click at [403, 271] on td at bounding box center [461, 291] width 171 height 366
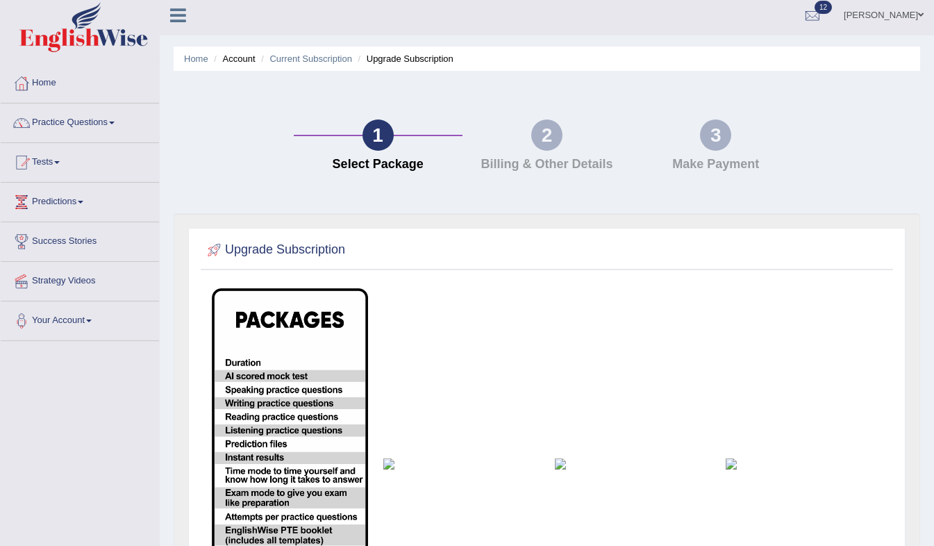
scroll to position [0, 0]
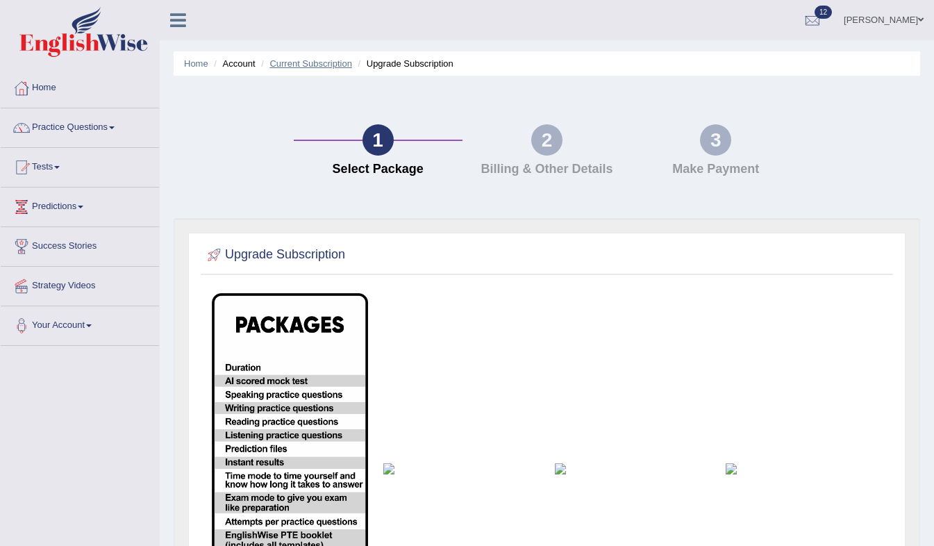
click at [309, 60] on link "Current Subscription" at bounding box center [310, 63] width 83 height 10
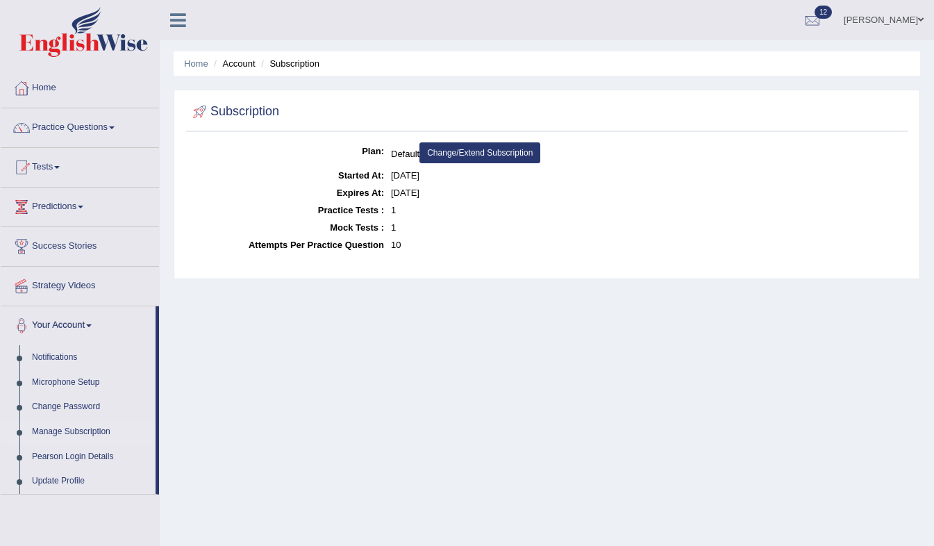
click at [521, 146] on link "Change/Extend Subscription" at bounding box center [479, 152] width 121 height 21
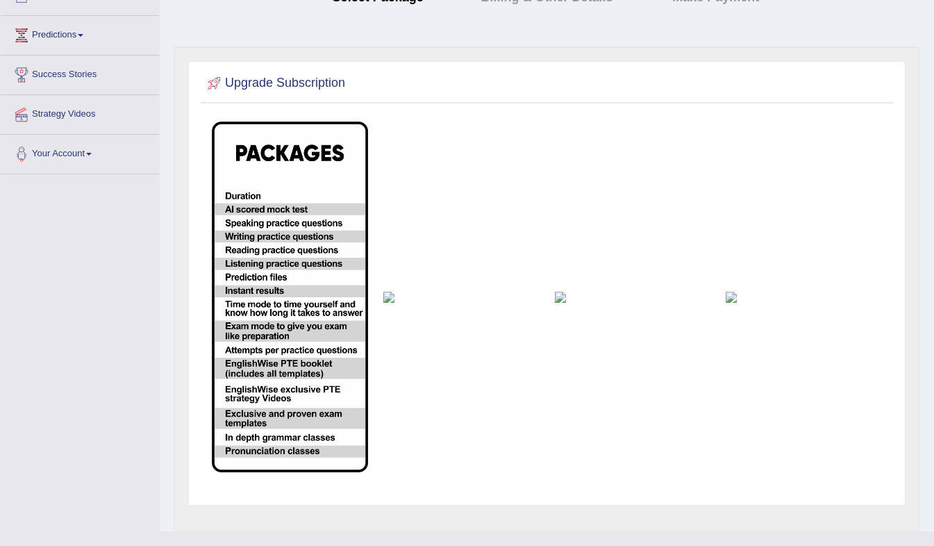
scroll to position [170, 0]
click at [389, 306] on td at bounding box center [461, 298] width 171 height 366
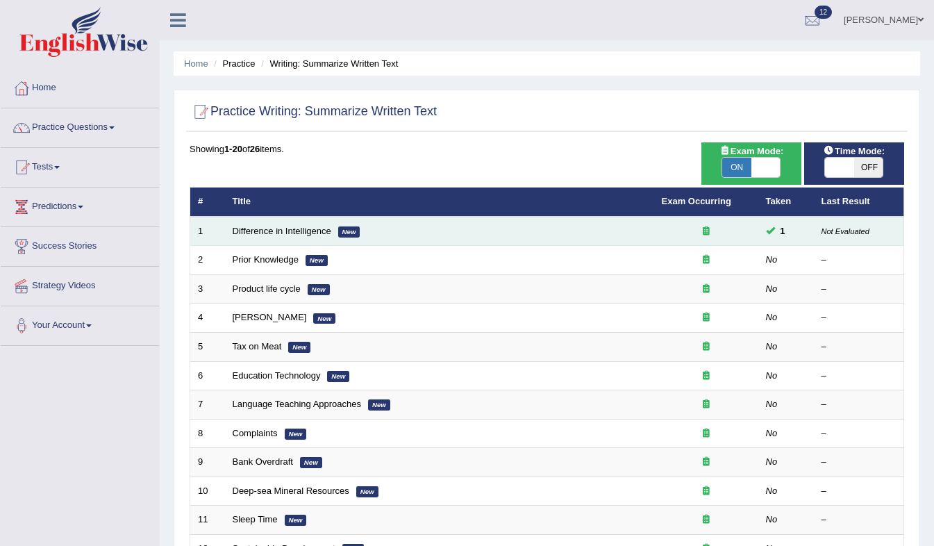
click at [850, 232] on small "Not Evaluated" at bounding box center [845, 231] width 48 height 8
